Goal: Find specific page/section: Find specific page/section

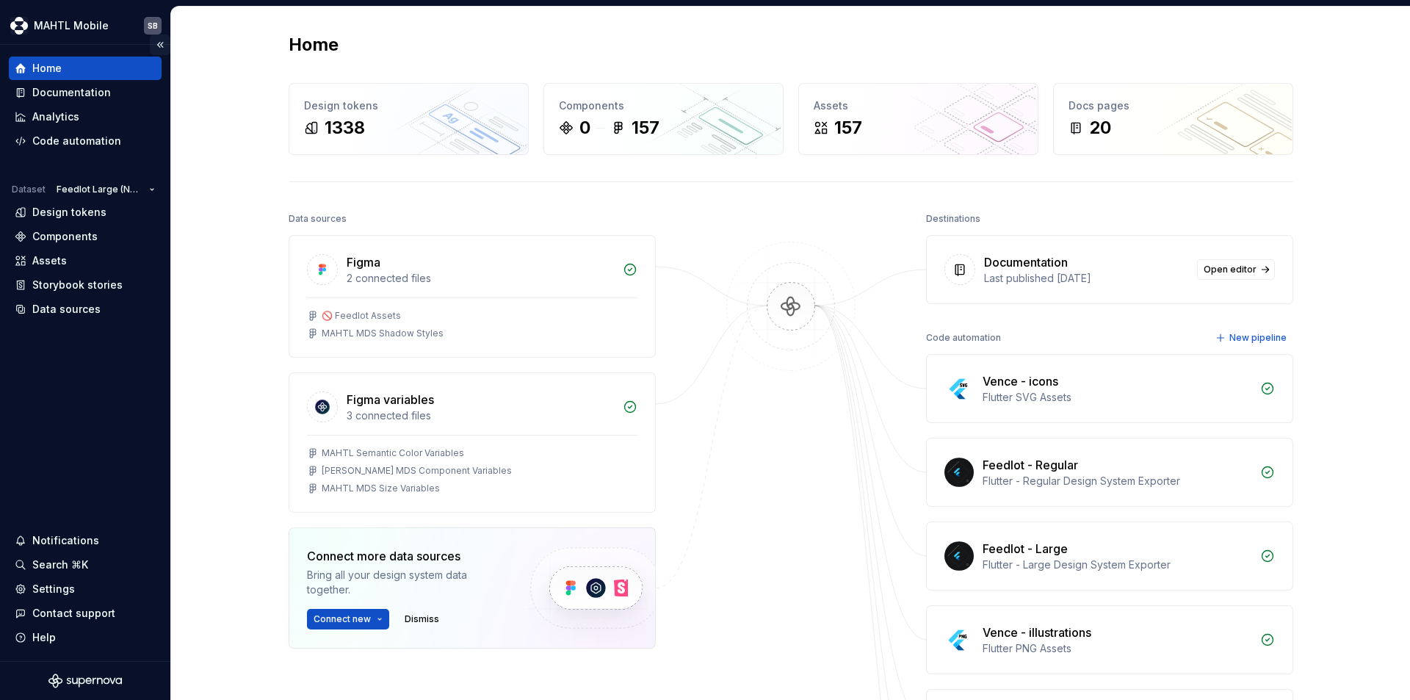
click at [160, 45] on button "Collapse sidebar" at bounding box center [160, 45] width 21 height 21
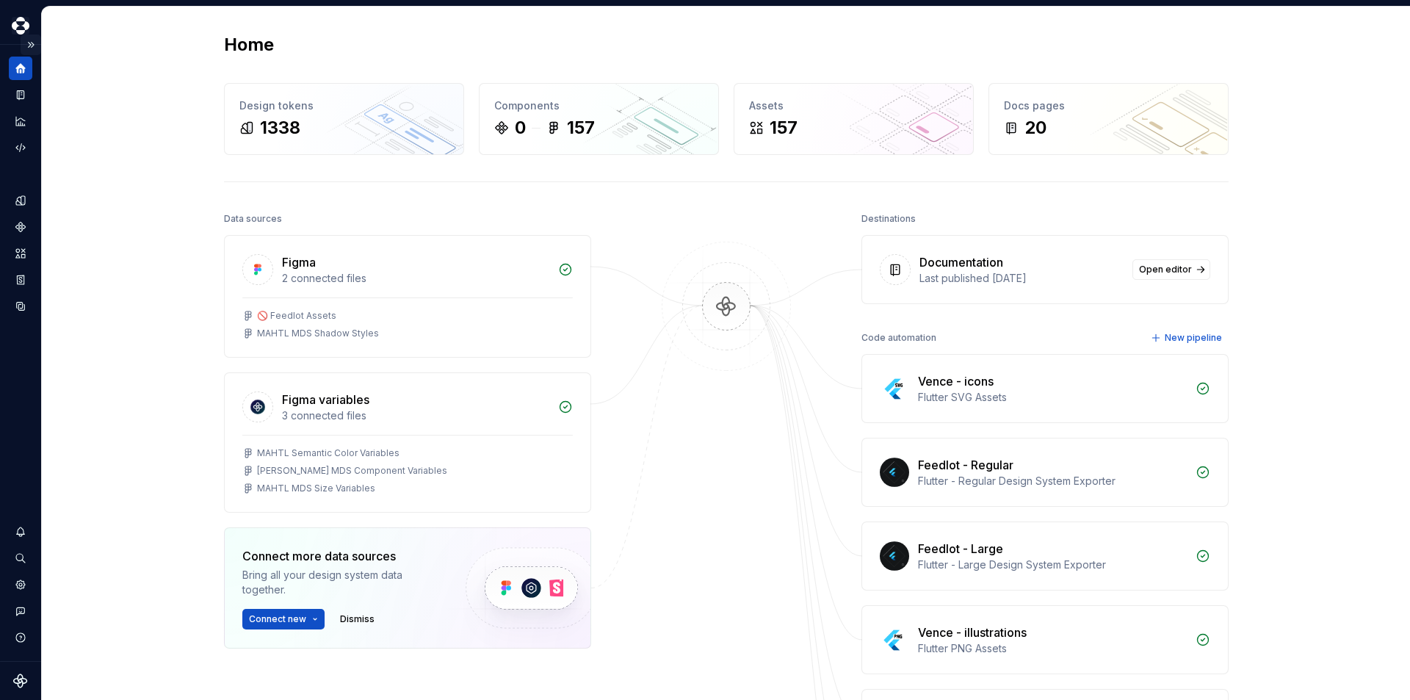
click at [30, 45] on button "Expand sidebar" at bounding box center [31, 45] width 21 height 21
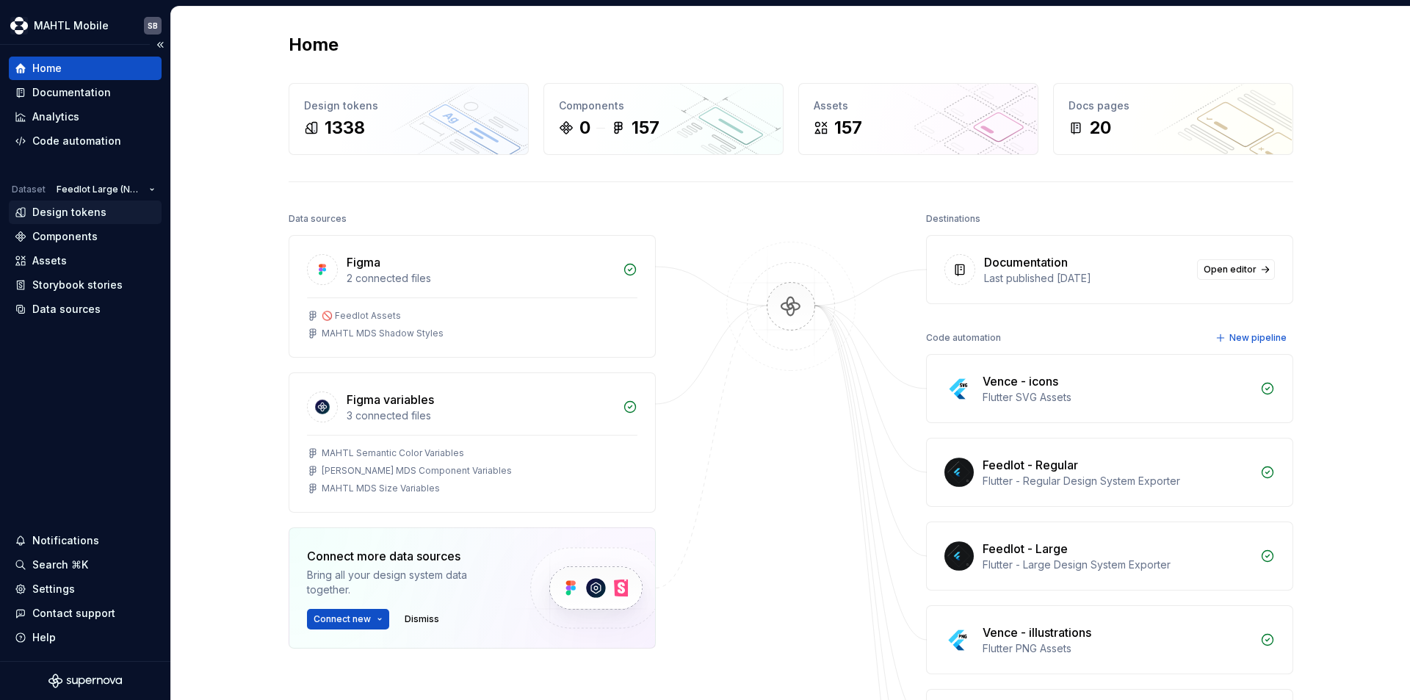
click at [70, 211] on div "Design tokens" at bounding box center [69, 212] width 74 height 15
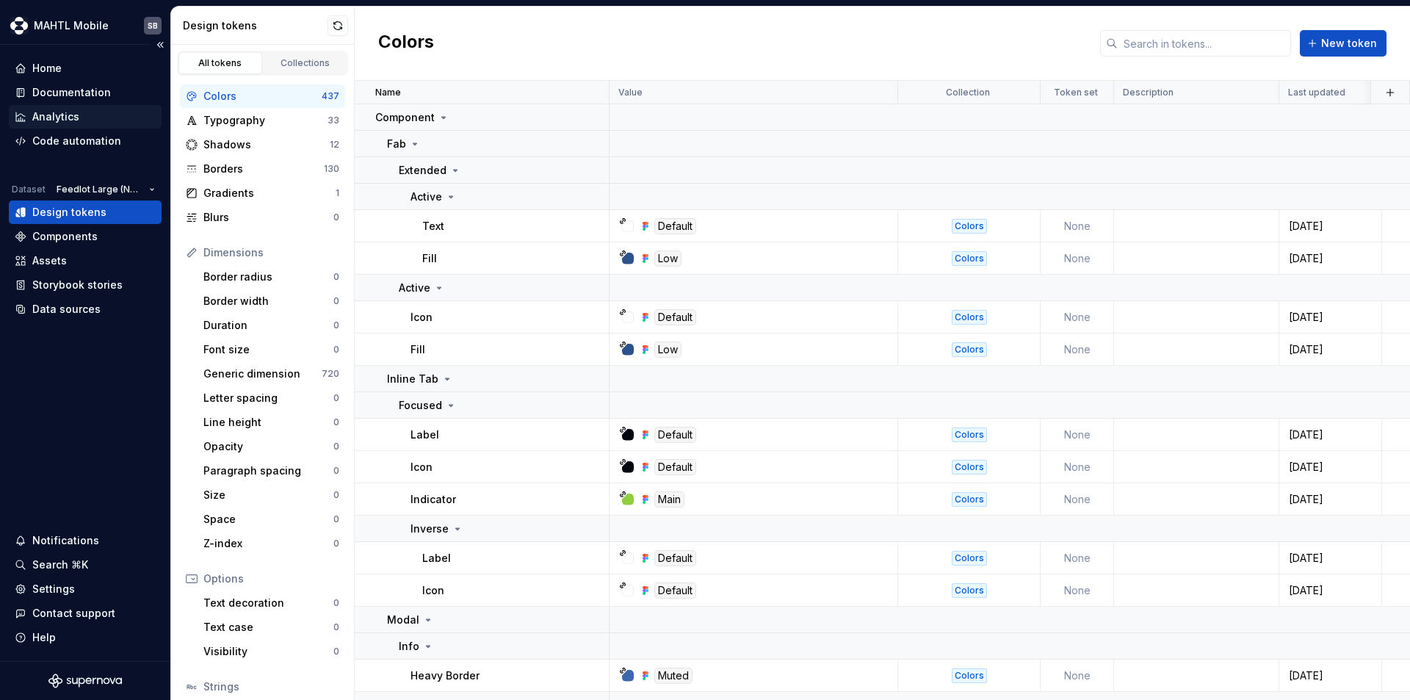
click at [59, 118] on div "Analytics" at bounding box center [55, 116] width 47 height 15
